Goal: Task Accomplishment & Management: Manage account settings

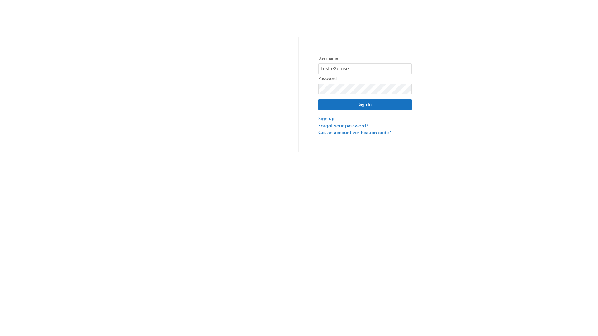
type input "test.e2e.user31"
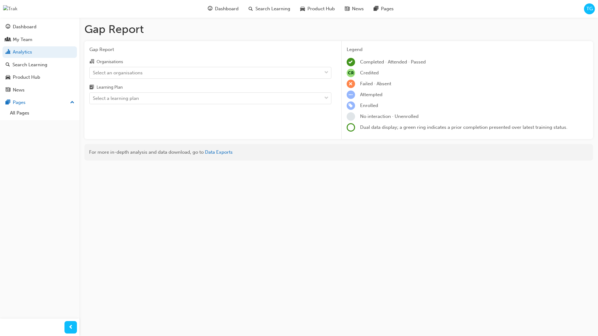
click at [93, 73] on input "Organisations Select an organisations" at bounding box center [93, 72] width 1 height 5
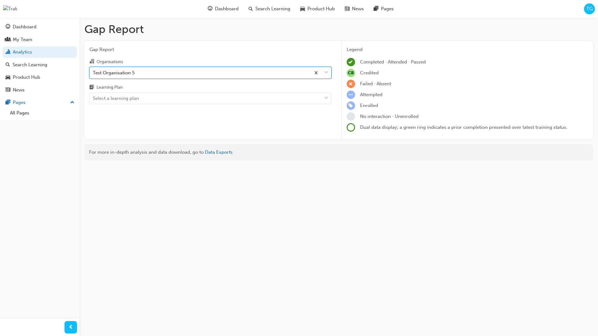
click at [93, 98] on input "Learning Plan Select a learning plan" at bounding box center [93, 98] width 1 height 5
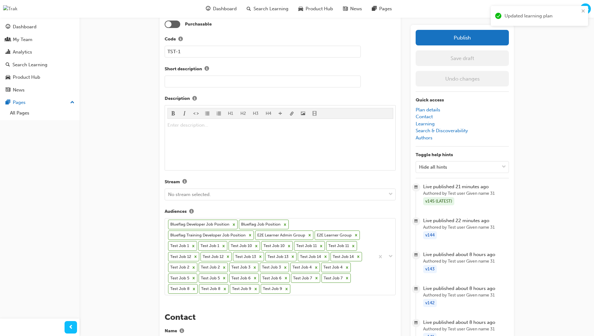
scroll to position [189, 0]
